Goal: Information Seeking & Learning: Learn about a topic

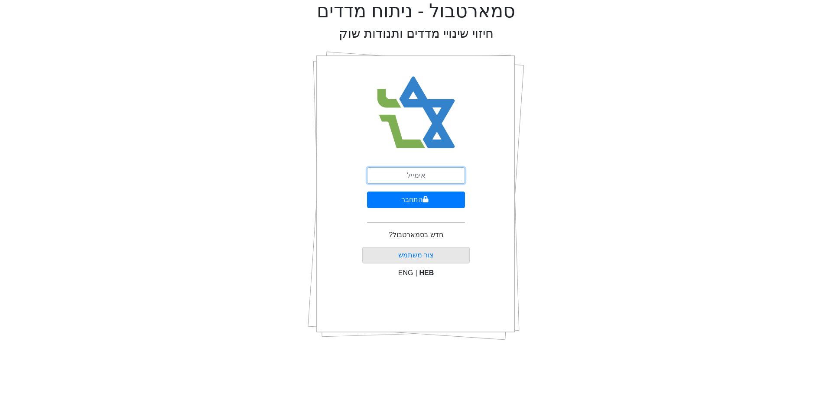
click at [422, 175] on input "email" at bounding box center [416, 175] width 98 height 16
type input "[EMAIL_ADDRESS][DOMAIN_NAME]"
click at [367, 191] on button "התחבר" at bounding box center [416, 199] width 98 height 16
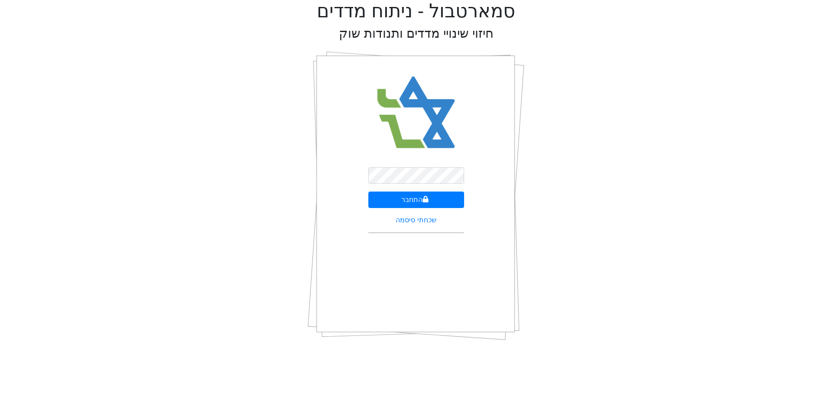
click at [392, 162] on div "התחבר שכחתי סיסמה" at bounding box center [416, 195] width 108 height 303
click at [399, 201] on button "התחבר" at bounding box center [416, 199] width 96 height 16
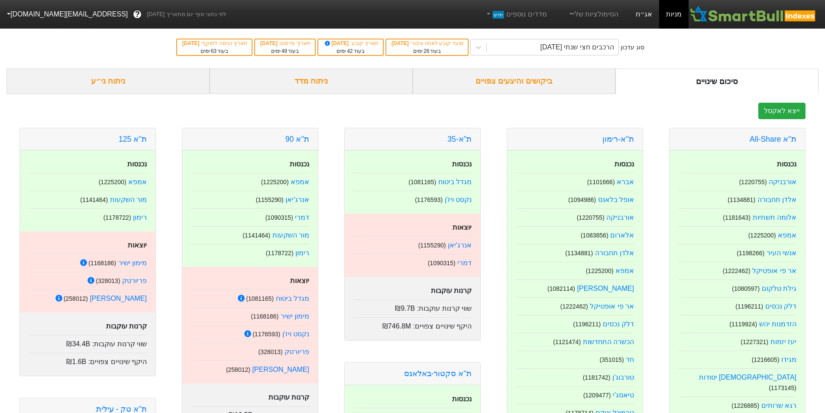
click at [645, 19] on link "אג״ח" at bounding box center [644, 14] width 30 height 29
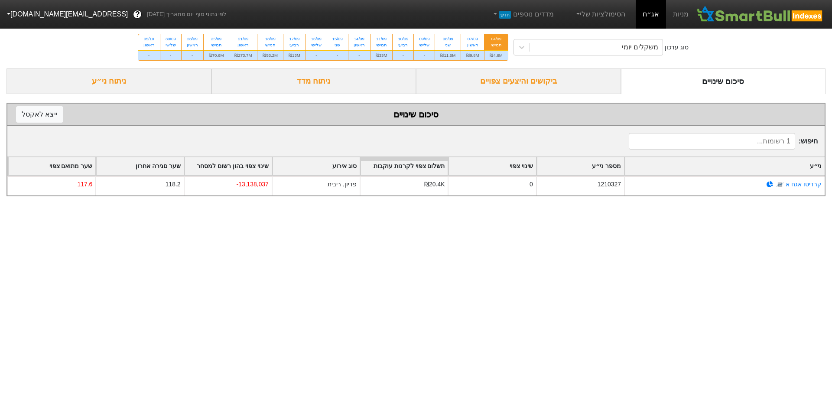
click at [324, 95] on form "סיכום שינויים ביקושים והיצעים צפויים ניתוח מדד ניתוח ני״ע סיכום שינויים ייצא ל …" at bounding box center [415, 132] width 819 height 128
click at [340, 84] on div "ניתוח מדד" at bounding box center [313, 81] width 205 height 26
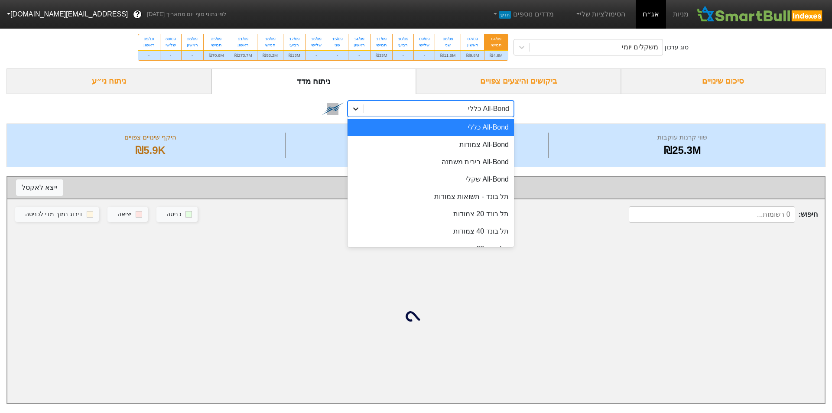
click at [354, 107] on icon at bounding box center [355, 108] width 9 height 9
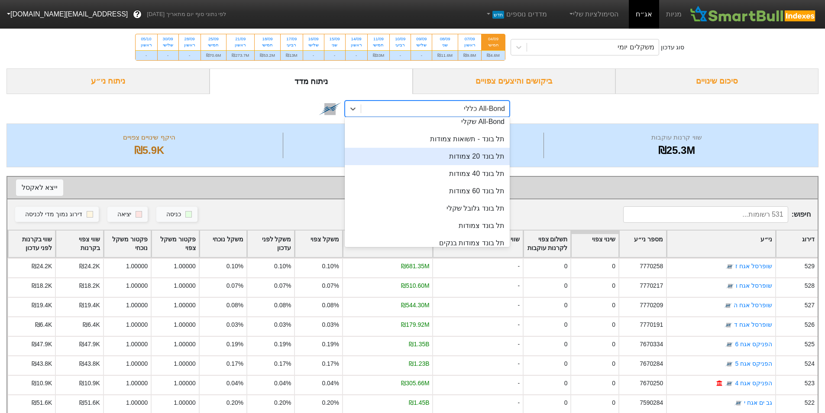
scroll to position [116, 0]
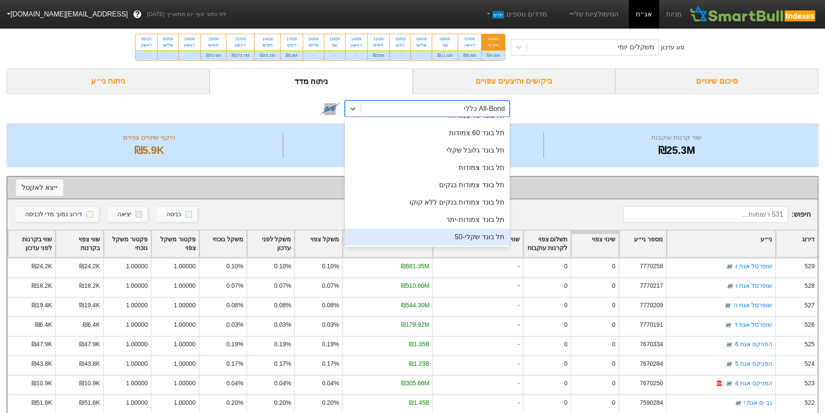
click at [478, 232] on div "תל בונד שקלי-50" at bounding box center [427, 236] width 165 height 17
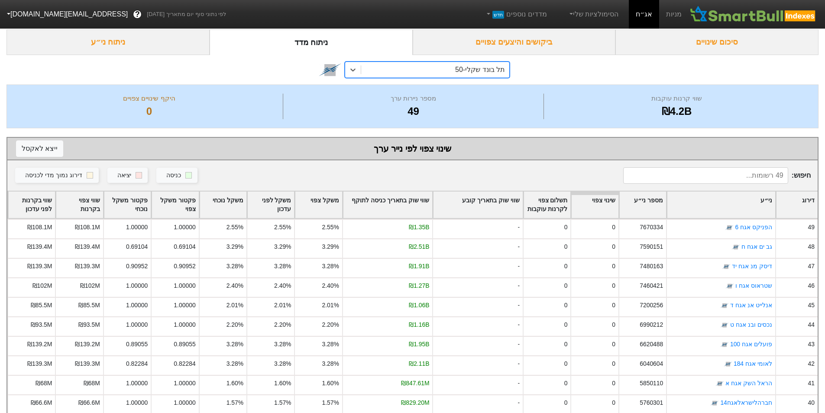
scroll to position [58, 0]
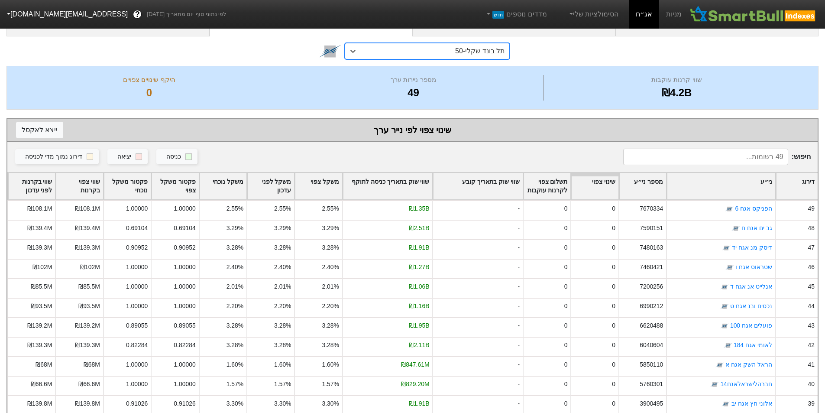
click at [423, 188] on div "שווי שוק בתאריך כניסה לתוקף" at bounding box center [388, 186] width 90 height 27
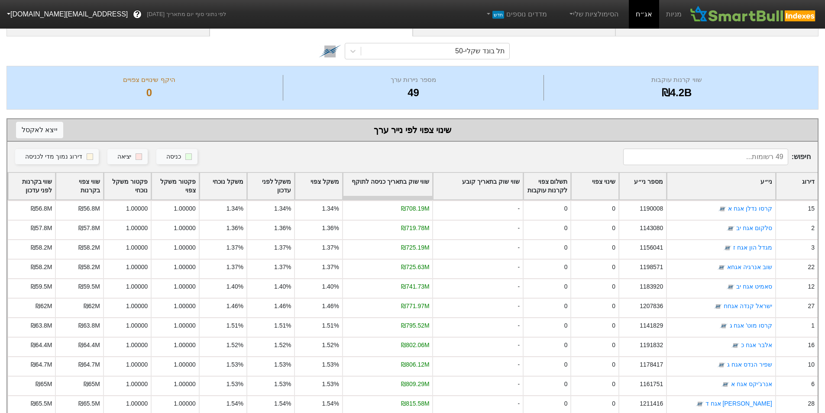
click at [420, 179] on div "שווי שוק בתאריך כניסה לתוקף" at bounding box center [388, 186] width 90 height 27
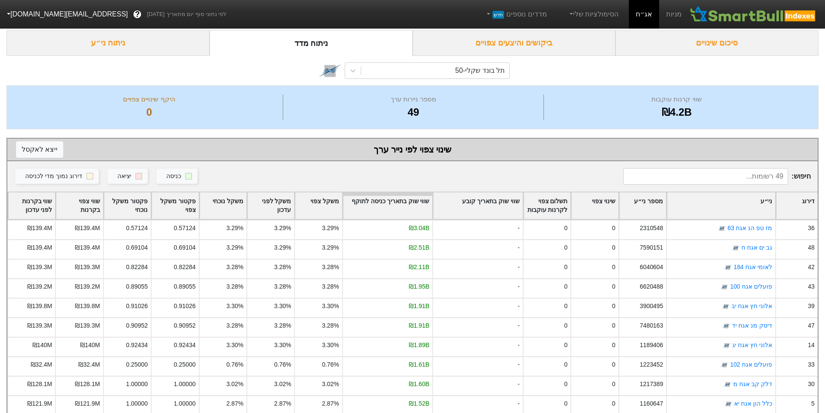
scroll to position [0, 0]
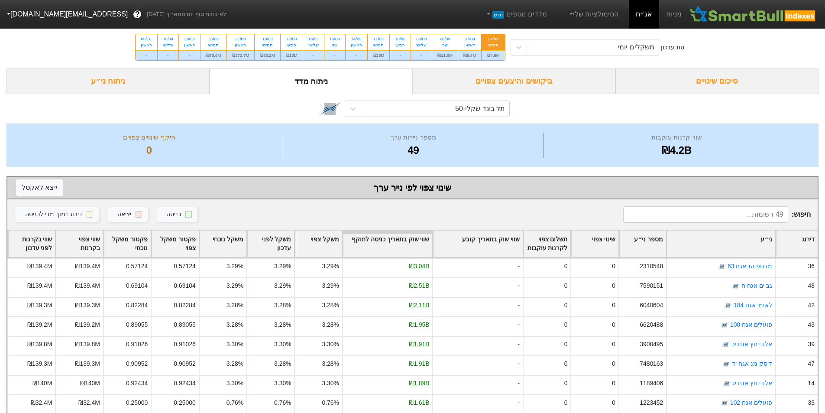
click at [806, 232] on div "דירוג" at bounding box center [797, 243] width 42 height 27
click at [618, 50] on div "משקלים יומי" at bounding box center [593, 47] width 132 height 16
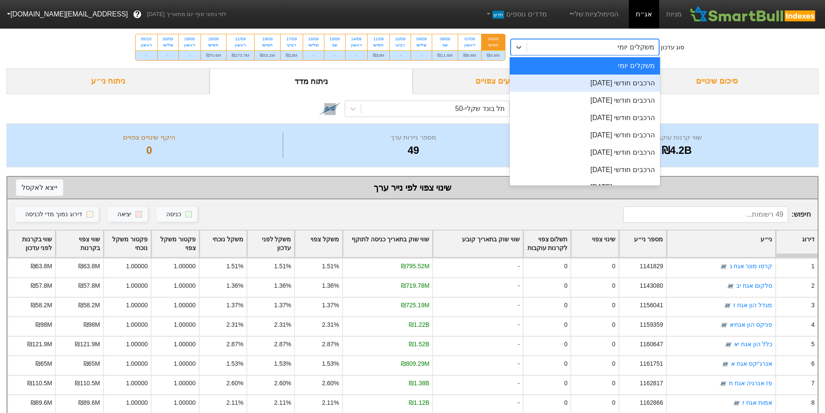
click at [618, 91] on div "הרכבים חודשי [DATE]" at bounding box center [585, 82] width 150 height 17
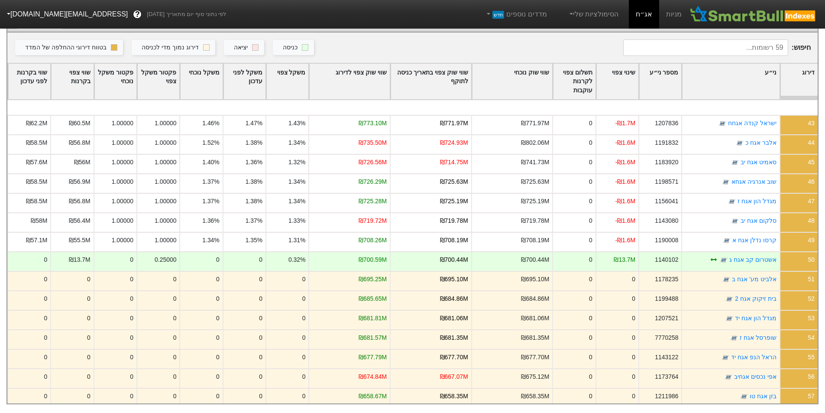
scroll to position [847, 0]
